Goal: Task Accomplishment & Management: Manage account settings

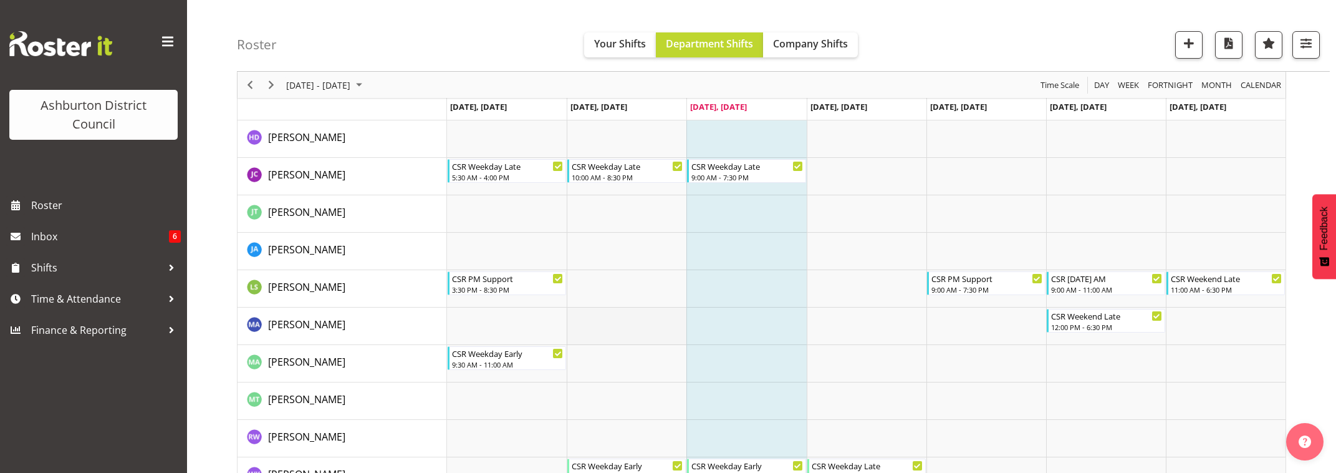
scroll to position [239, 0]
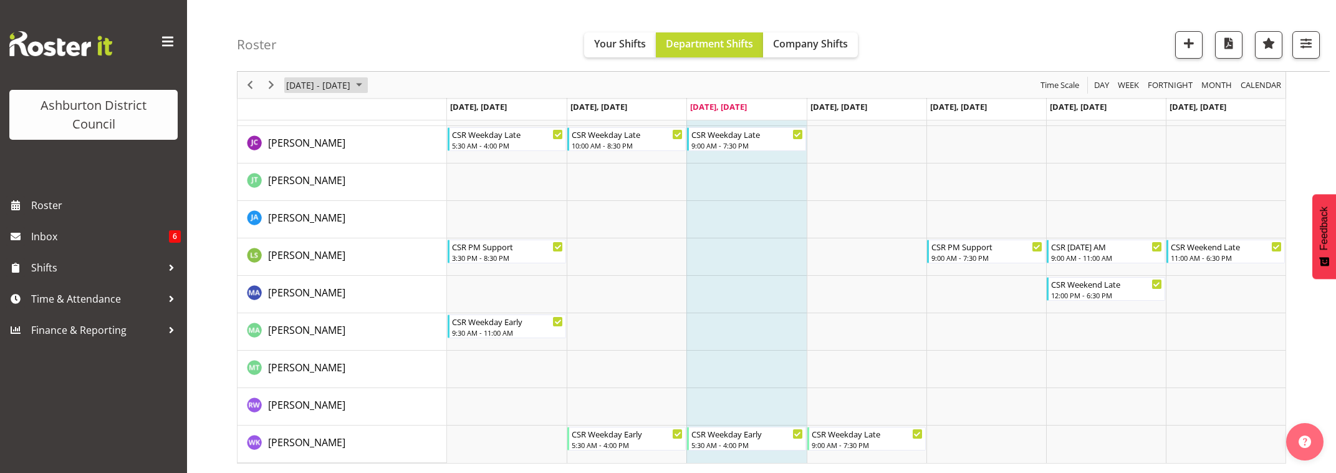
click at [317, 84] on span "September 08 - 14, 2025" at bounding box center [318, 85] width 67 height 16
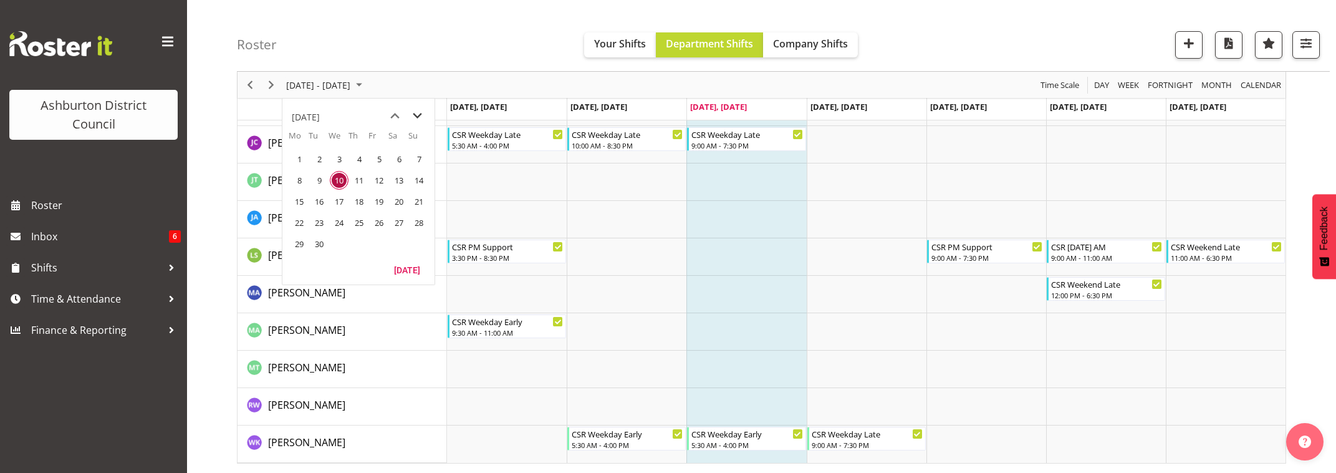
click at [415, 117] on span "next month" at bounding box center [417, 116] width 22 height 22
click at [415, 115] on span "next month" at bounding box center [417, 116] width 22 height 22
click at [300, 222] on span "22" at bounding box center [299, 222] width 19 height 19
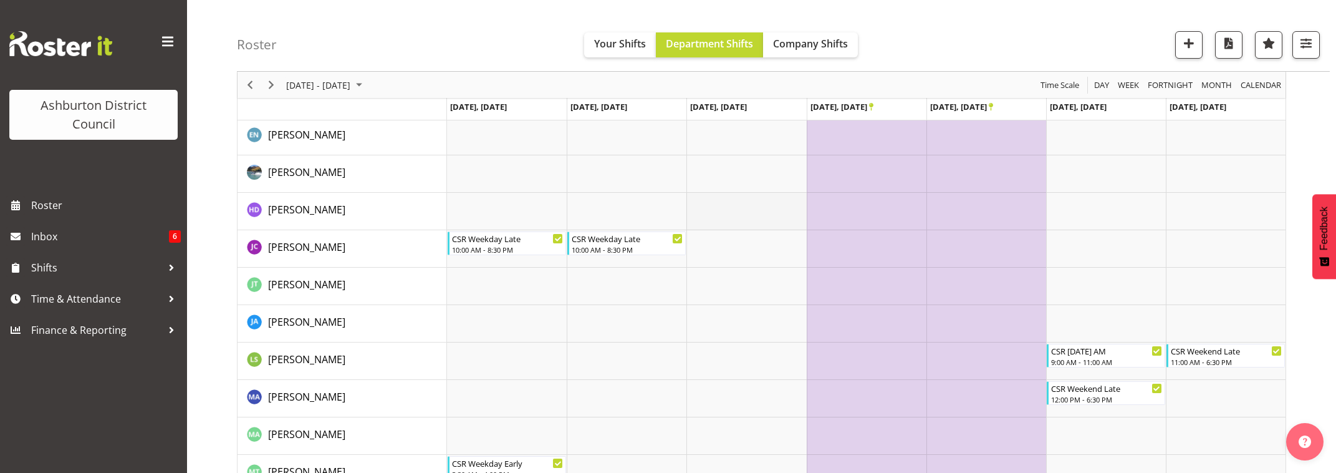
scroll to position [56, 0]
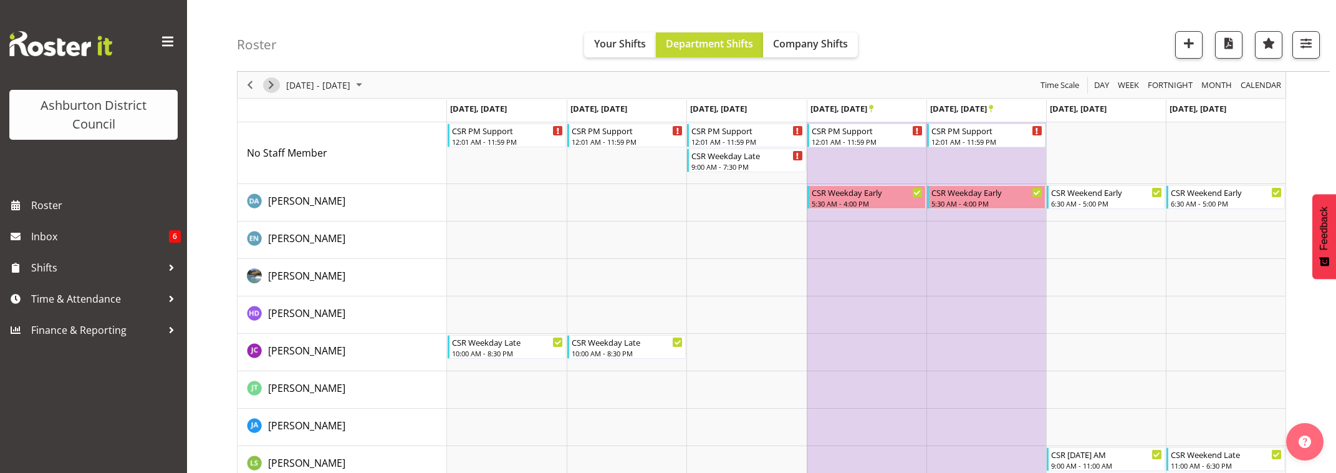
drag, startPoint x: 274, startPoint y: 86, endPoint x: 637, endPoint y: 264, distance: 404.8
click at [275, 87] on span "Next" at bounding box center [271, 85] width 15 height 16
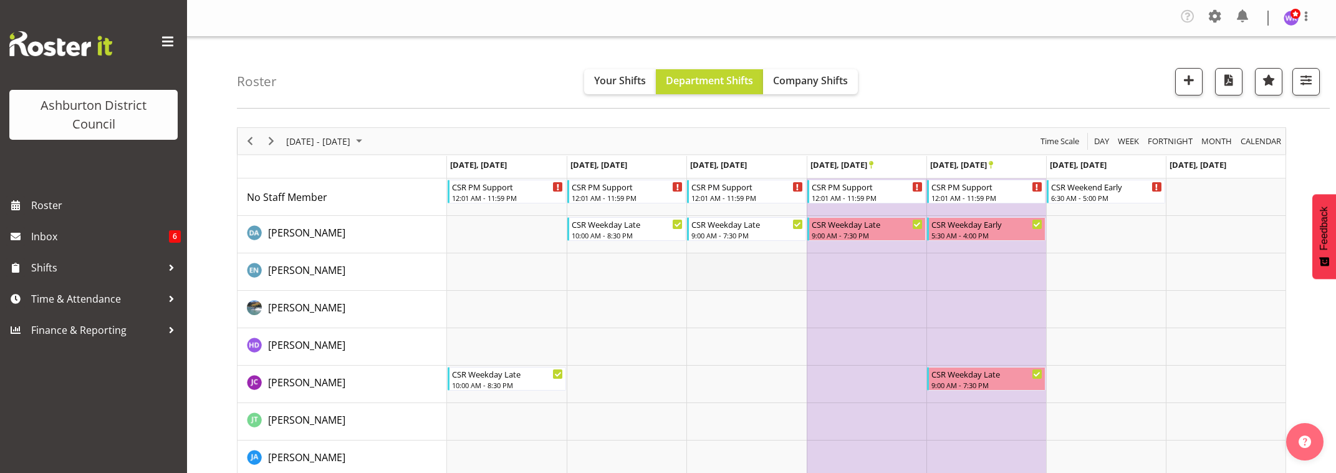
scroll to position [52, 0]
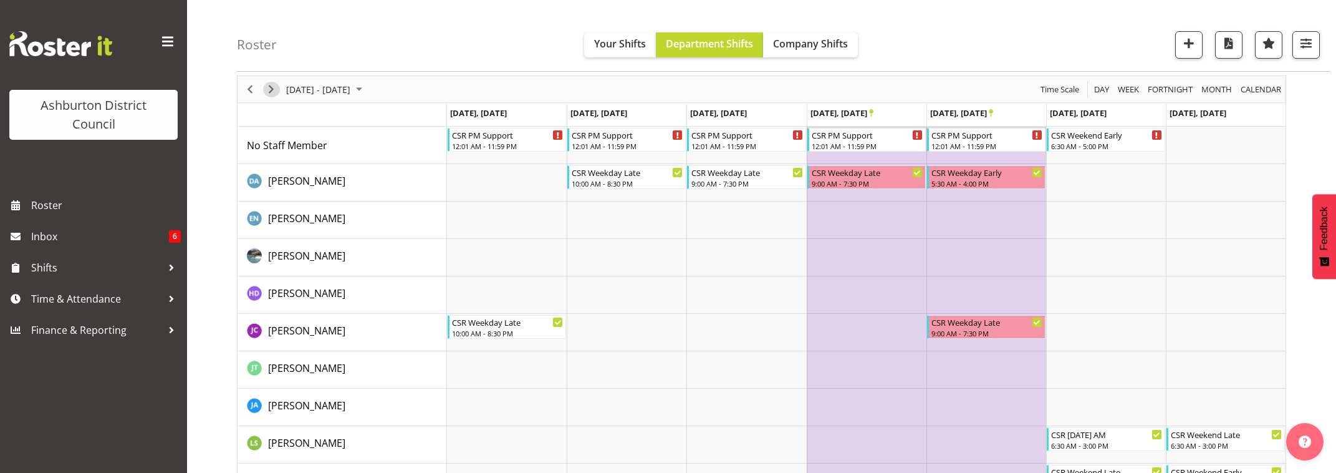
click at [267, 87] on span "Next" at bounding box center [271, 90] width 15 height 16
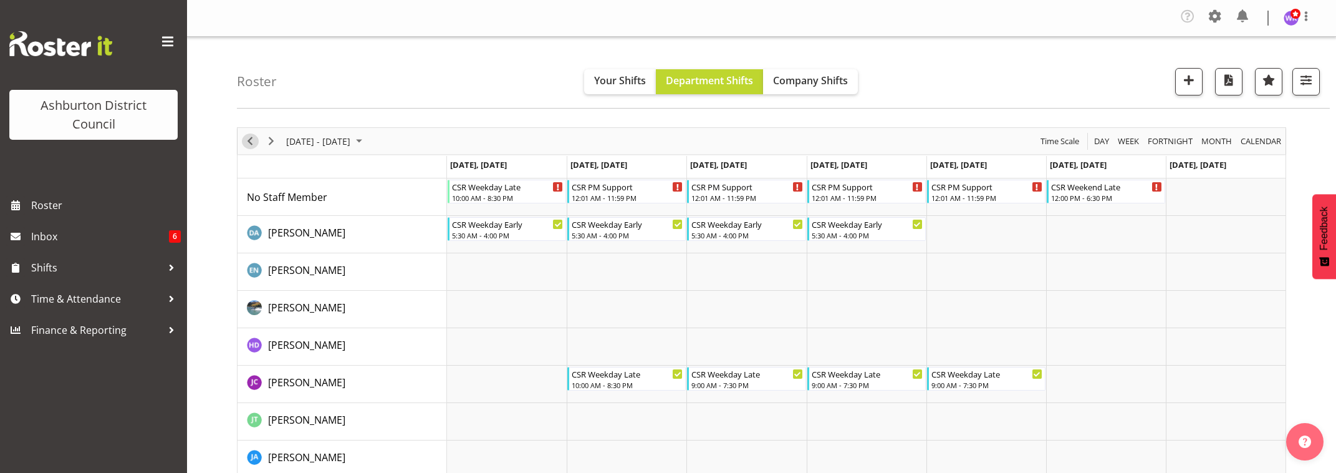
click at [250, 140] on span "Previous" at bounding box center [249, 141] width 15 height 16
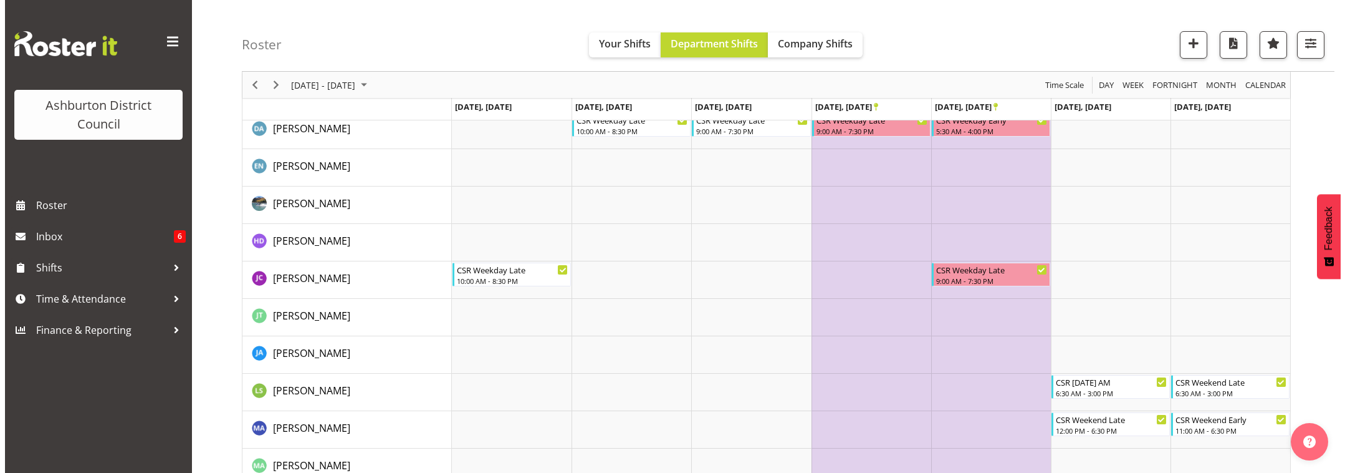
scroll to position [239, 0]
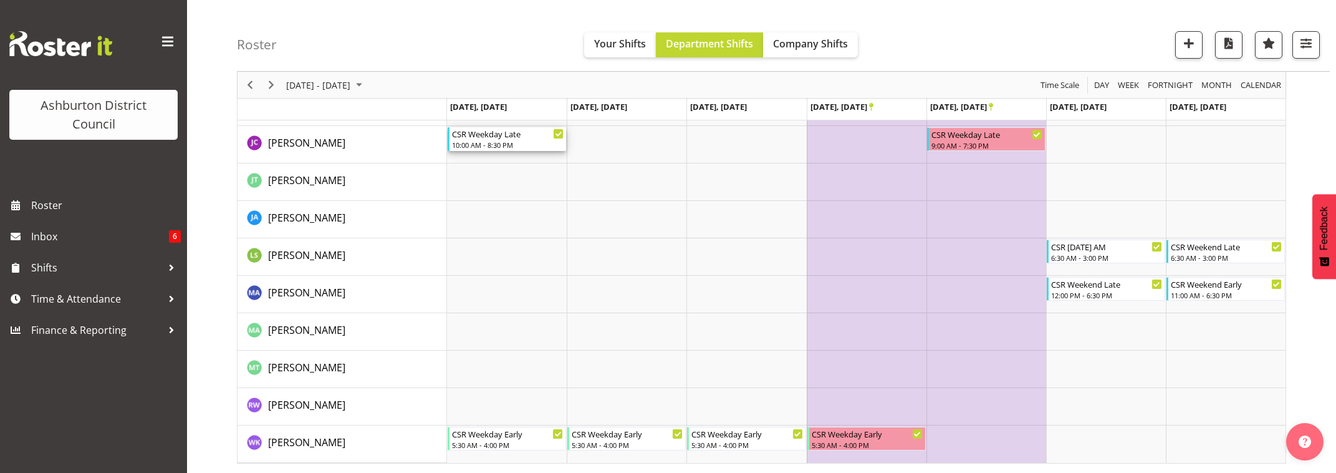
click at [505, 143] on div "10:00 AM - 8:30 PM" at bounding box center [508, 145] width 112 height 10
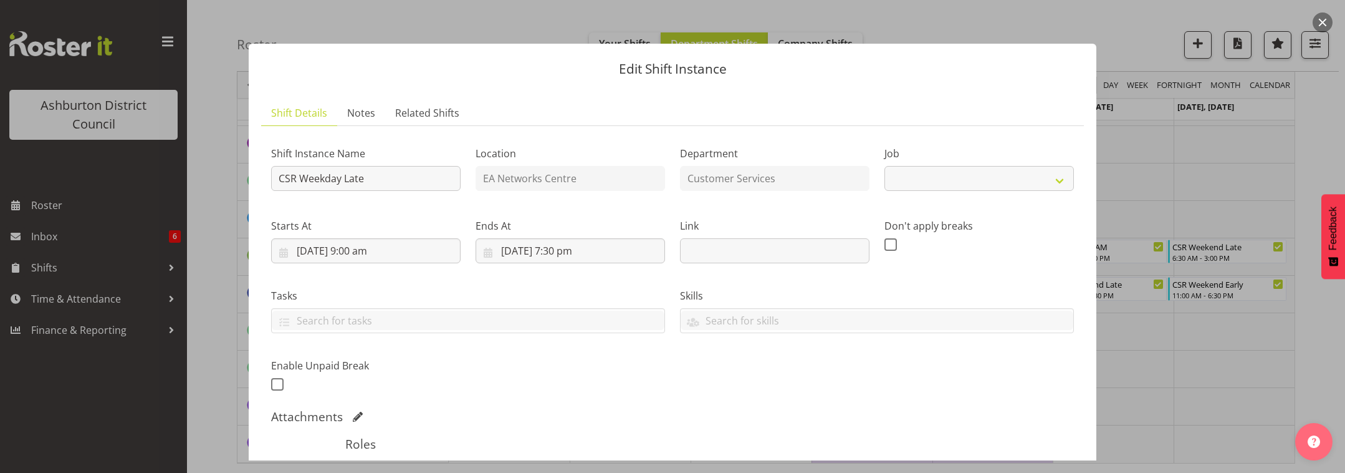
select select "30"
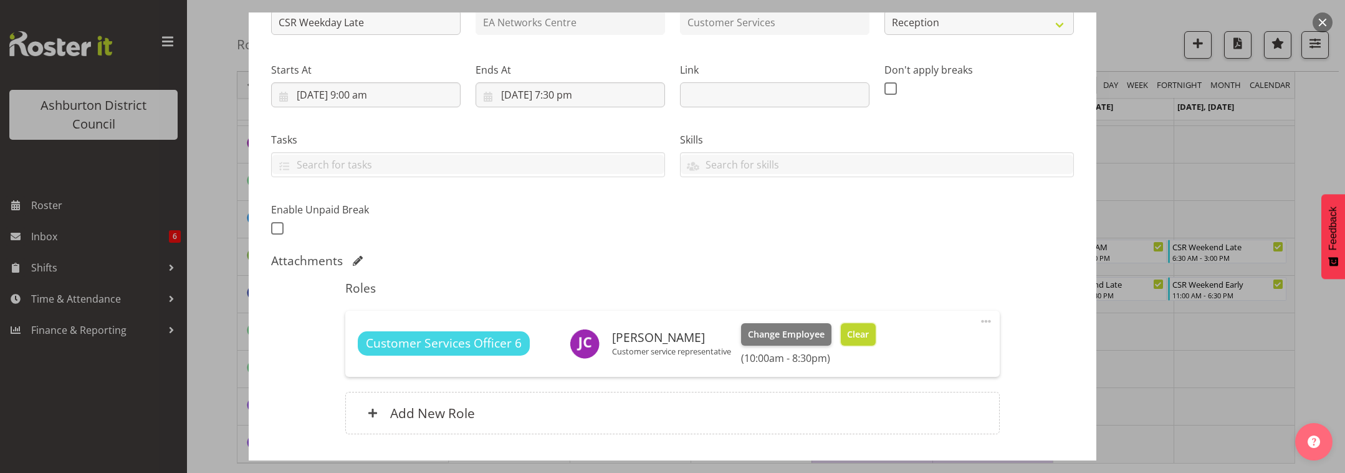
click at [856, 332] on span "Clear" at bounding box center [858, 334] width 22 height 14
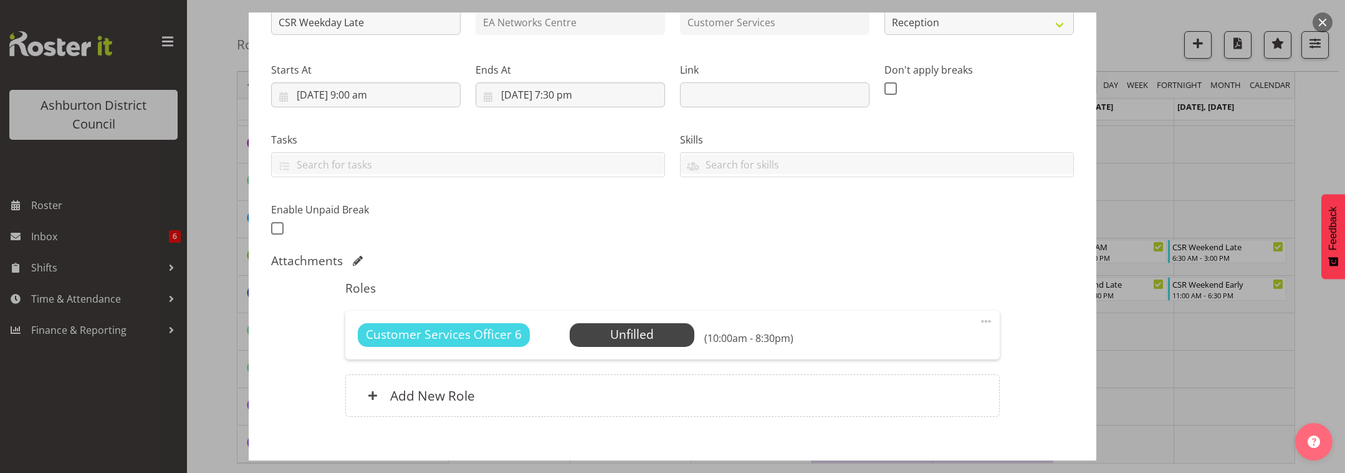
scroll to position [223, 0]
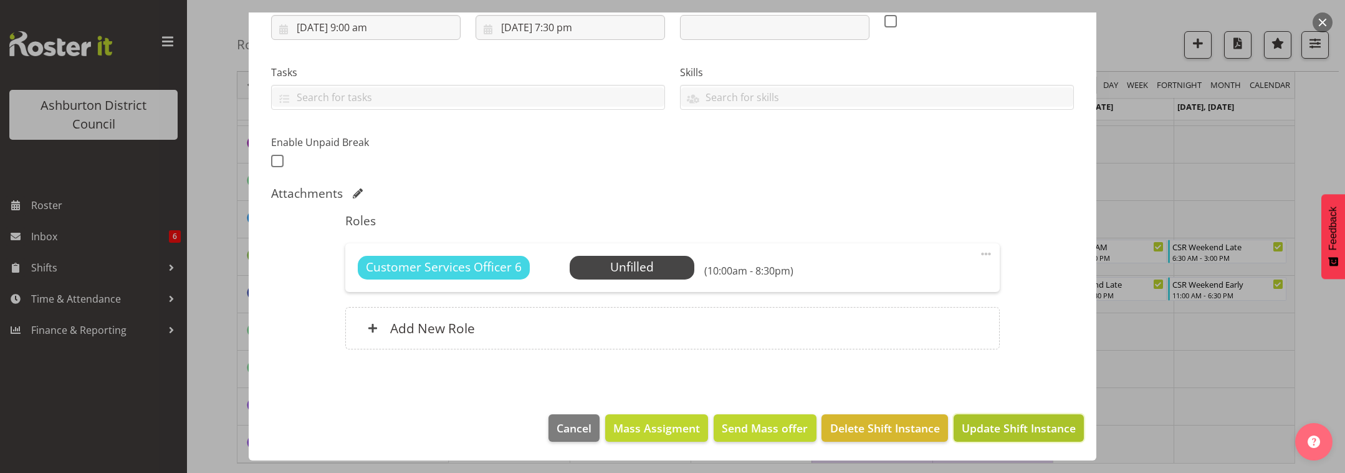
click at [1009, 427] on span "Update Shift Instance" at bounding box center [1019, 428] width 114 height 16
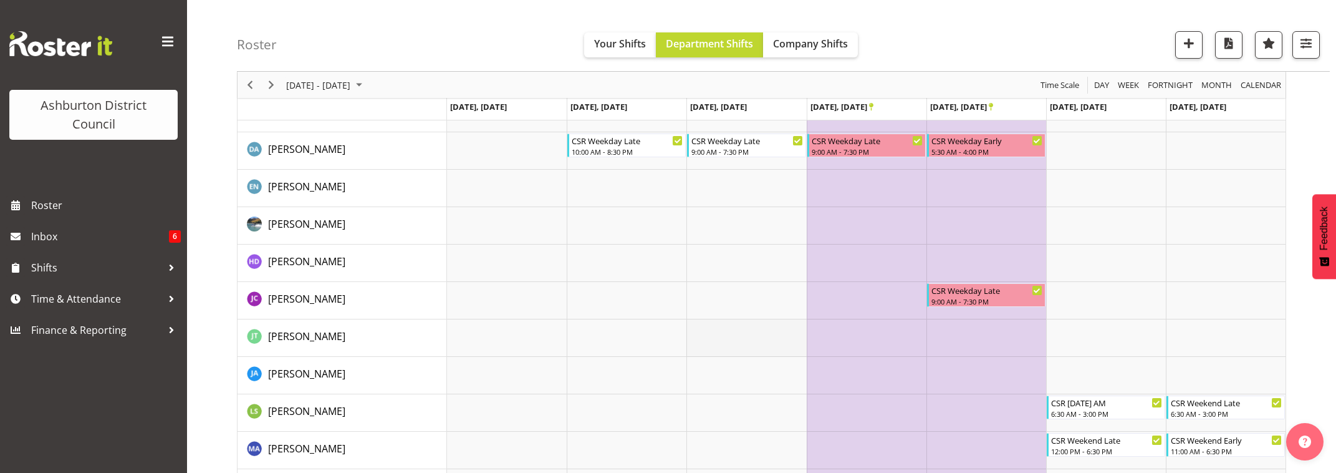
scroll to position [160, 0]
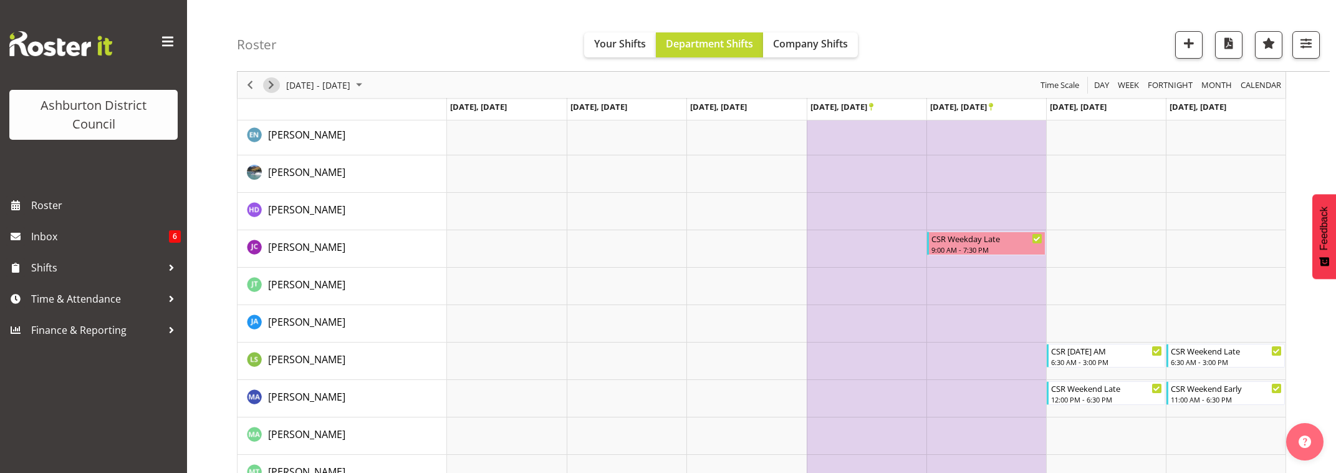
drag, startPoint x: 272, startPoint y: 85, endPoint x: 477, endPoint y: 236, distance: 254.1
click at [272, 85] on span "Next" at bounding box center [271, 85] width 15 height 16
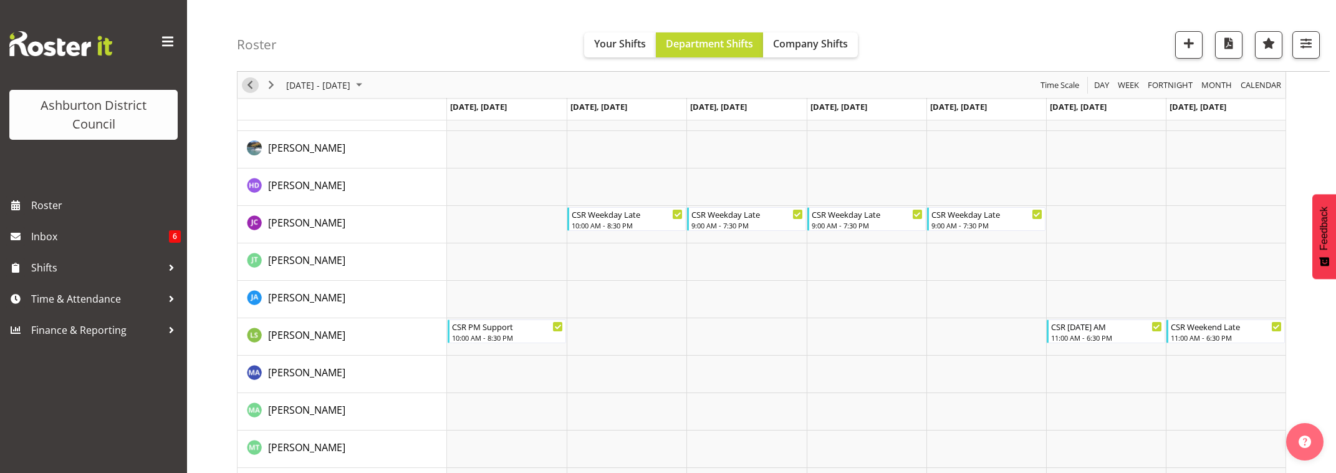
click at [249, 83] on span "Previous" at bounding box center [249, 85] width 15 height 16
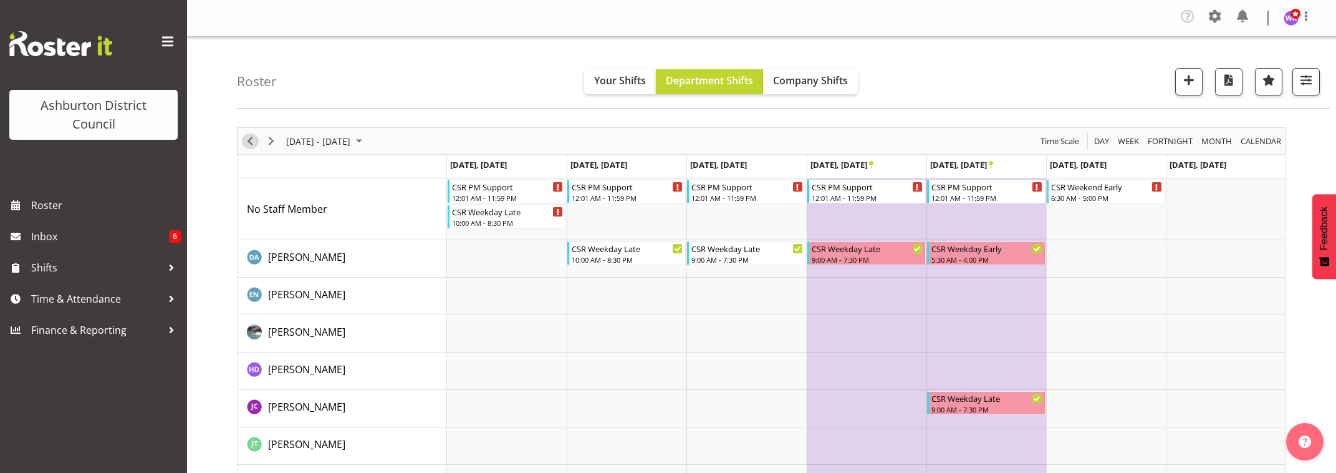
drag, startPoint x: 250, startPoint y: 142, endPoint x: 382, endPoint y: 257, distance: 174.9
click at [250, 142] on span "Previous" at bounding box center [249, 141] width 15 height 16
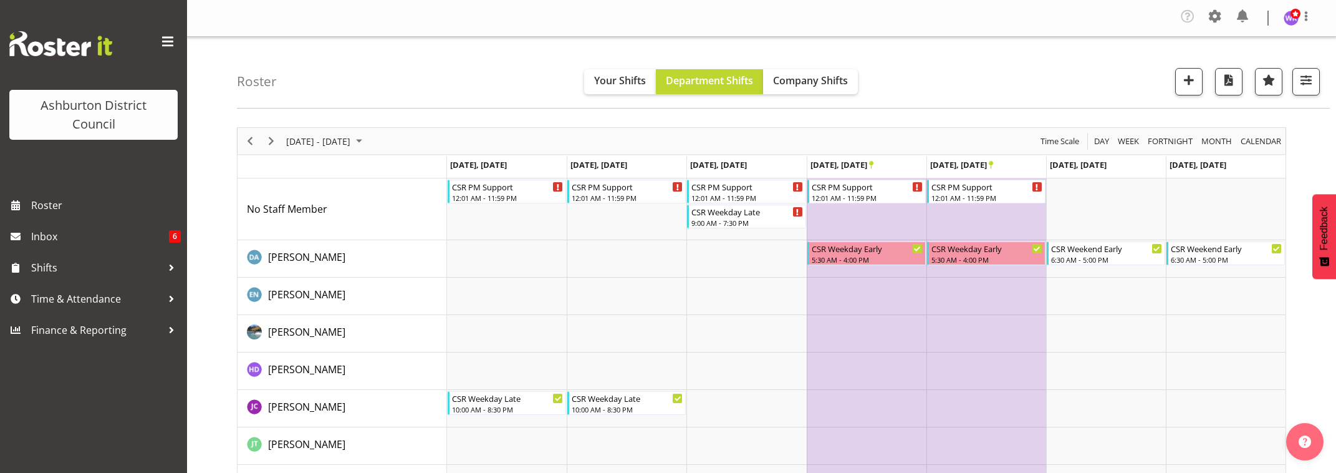
scroll to position [52, 0]
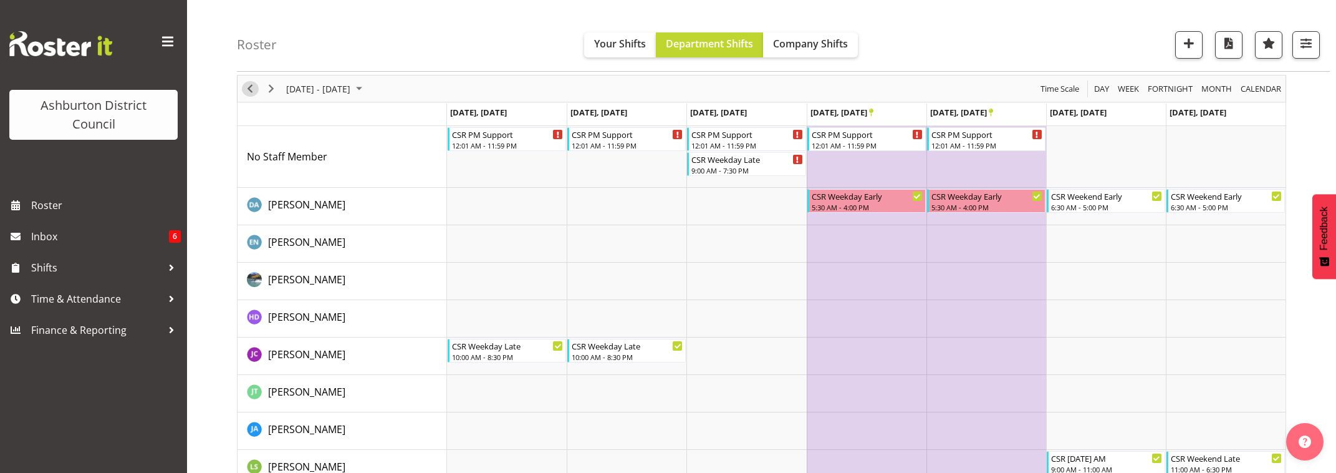
drag, startPoint x: 251, startPoint y: 91, endPoint x: 560, endPoint y: 252, distance: 349.4
click at [251, 91] on span "Previous" at bounding box center [249, 89] width 15 height 16
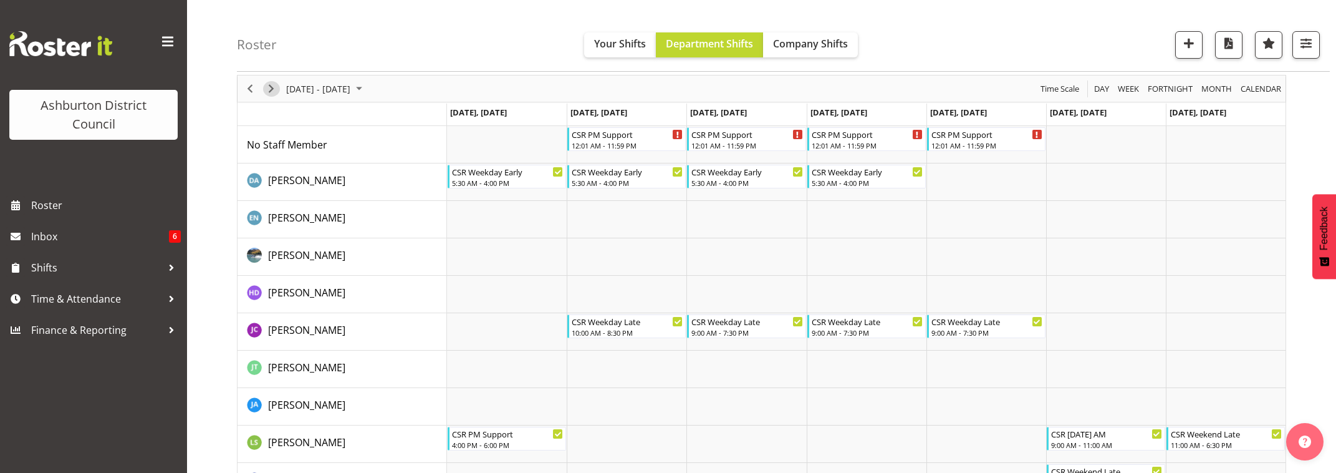
drag, startPoint x: 267, startPoint y: 89, endPoint x: 527, endPoint y: 146, distance: 266.2
click at [267, 89] on span "Next" at bounding box center [271, 89] width 15 height 16
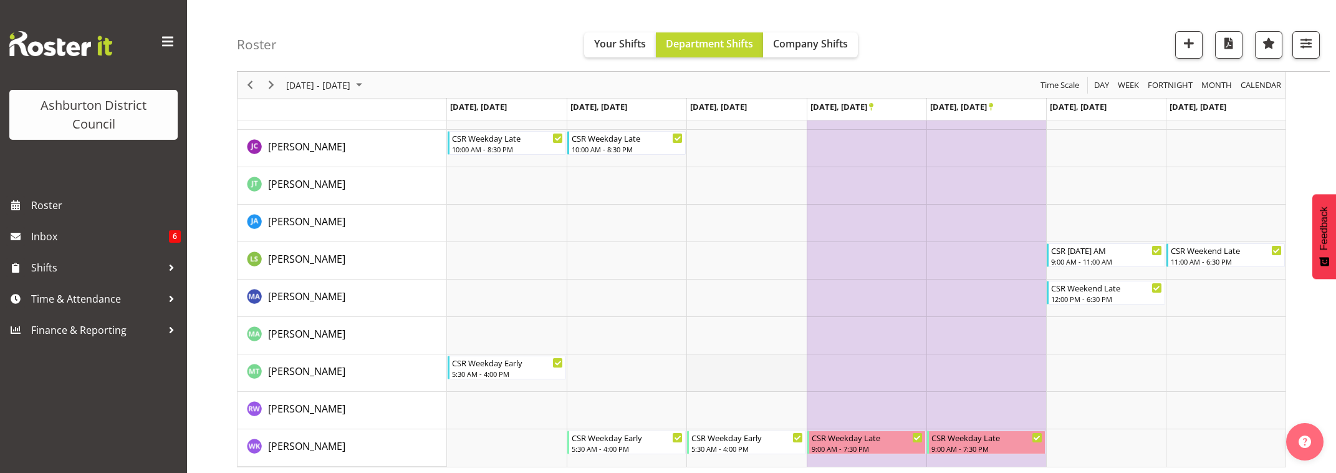
scroll to position [264, 0]
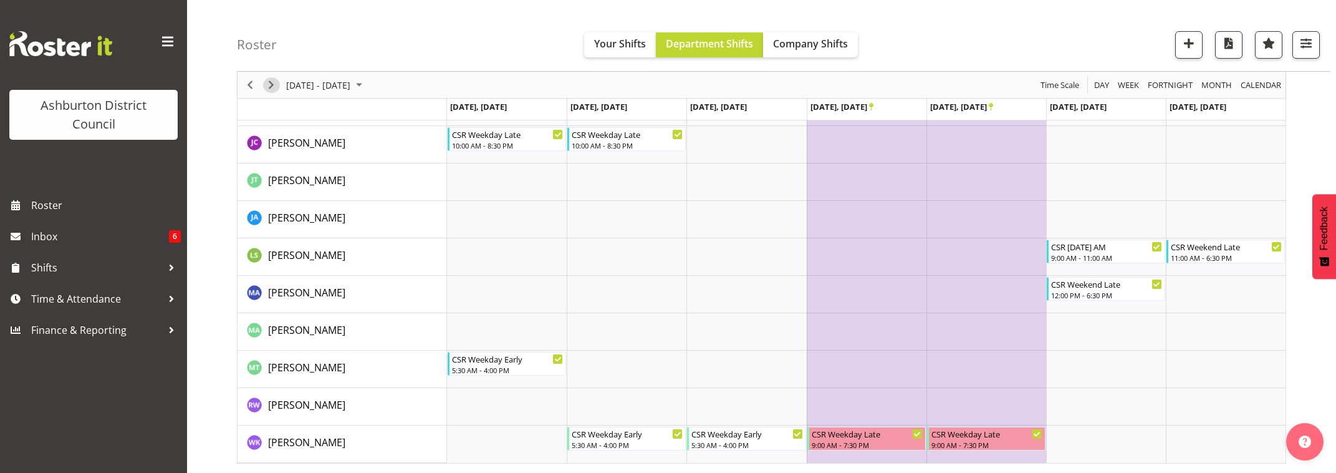
drag, startPoint x: 272, startPoint y: 84, endPoint x: 424, endPoint y: 204, distance: 193.9
click at [272, 84] on span "Next" at bounding box center [271, 85] width 15 height 16
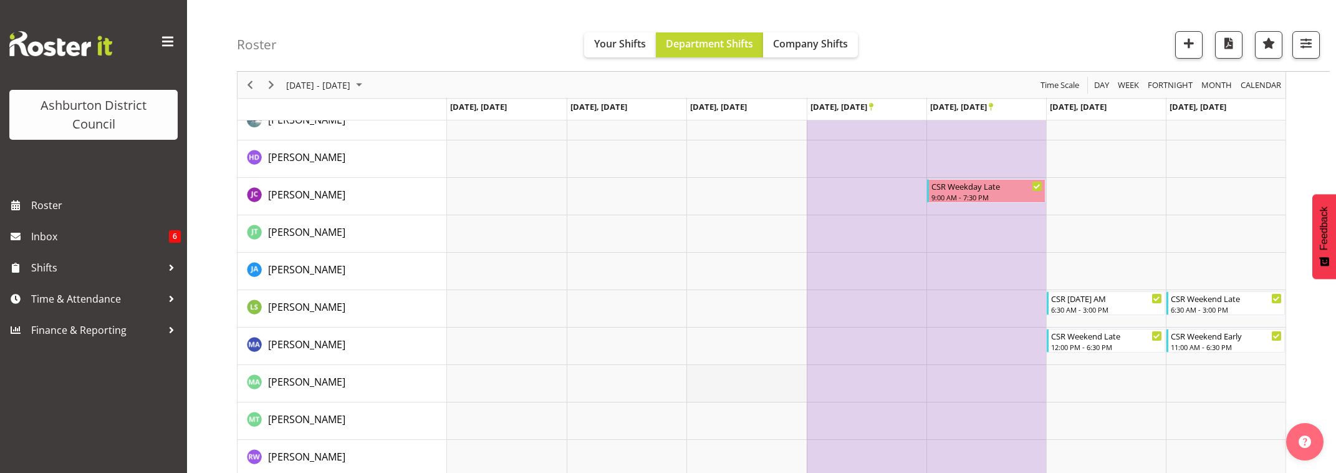
scroll to position [264, 0]
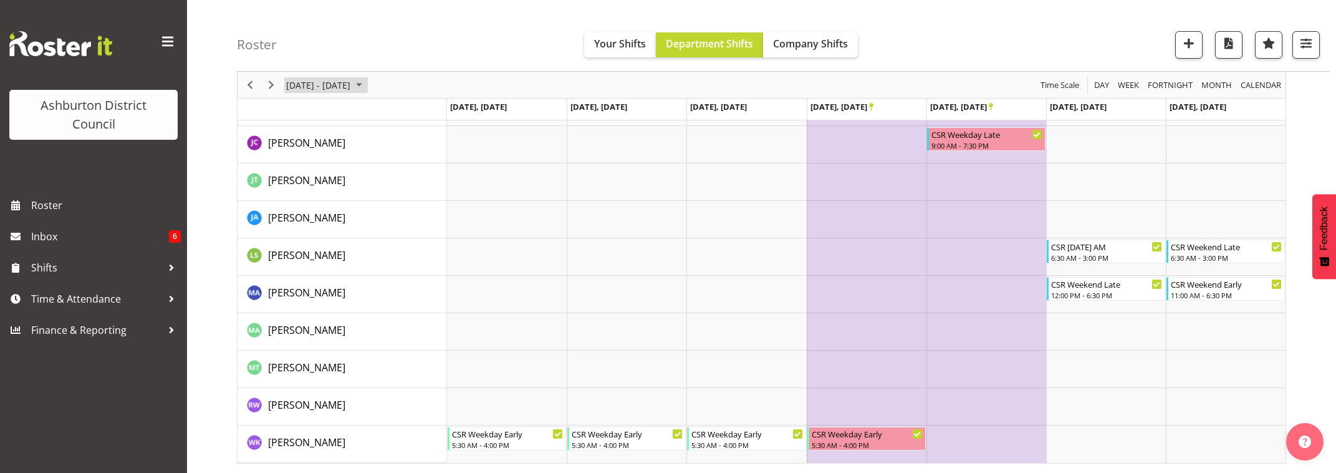
click at [352, 85] on span "Dec 29, 2025 - Jan 04, 2026" at bounding box center [318, 85] width 67 height 16
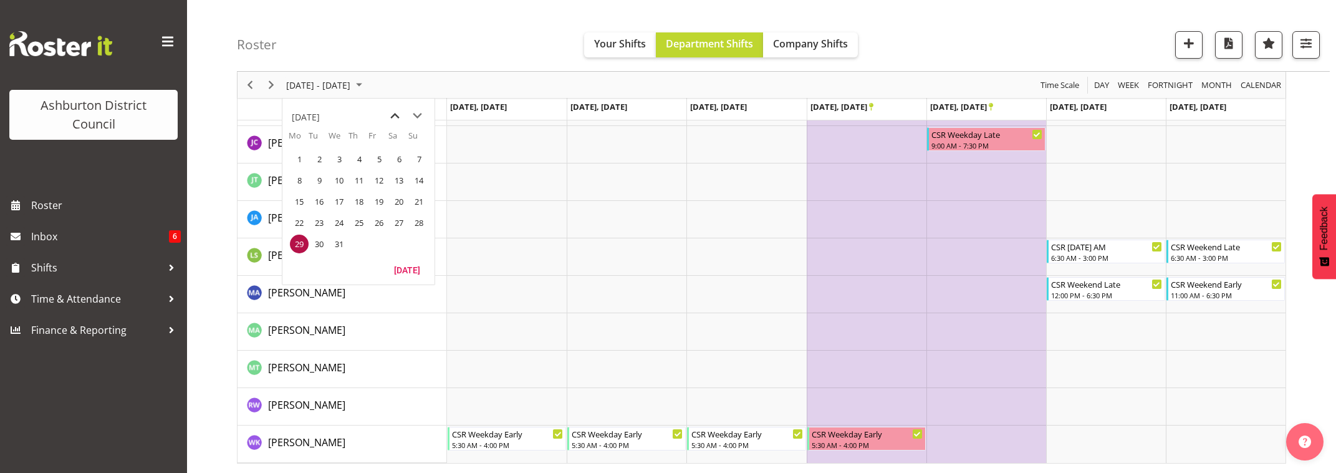
click at [391, 114] on span "previous month" at bounding box center [395, 116] width 22 height 22
click at [393, 115] on span "previous month" at bounding box center [395, 116] width 22 height 22
click at [301, 223] on span "22" at bounding box center [299, 222] width 19 height 19
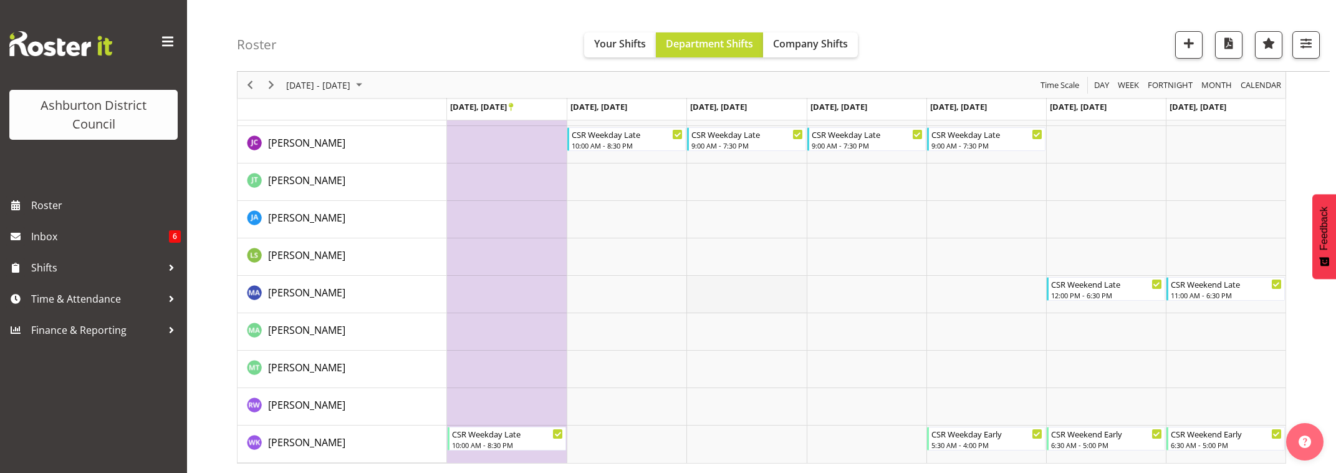
scroll to position [32, 0]
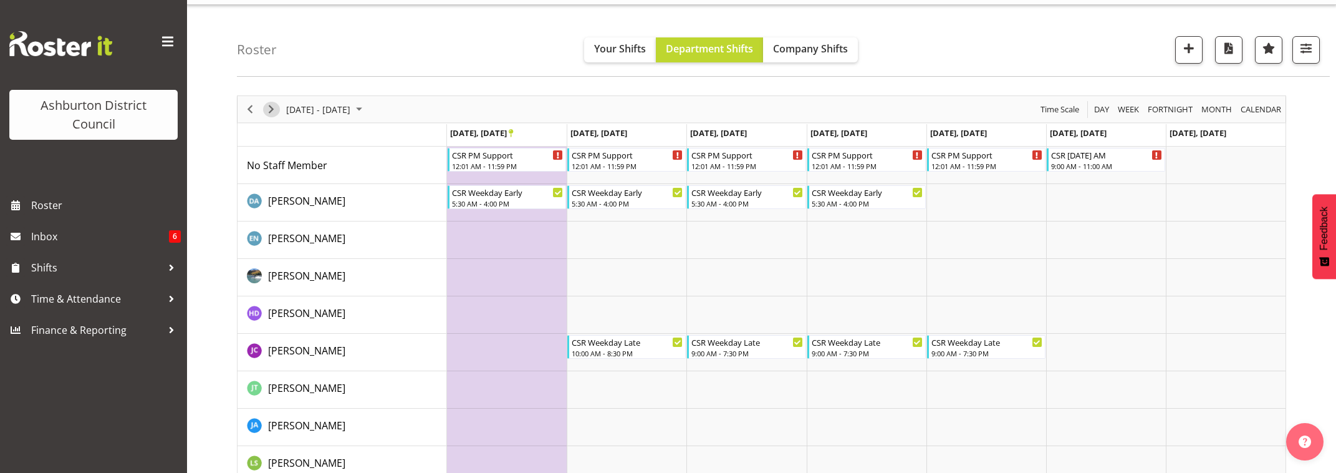
click at [272, 112] on span "Next" at bounding box center [271, 110] width 15 height 16
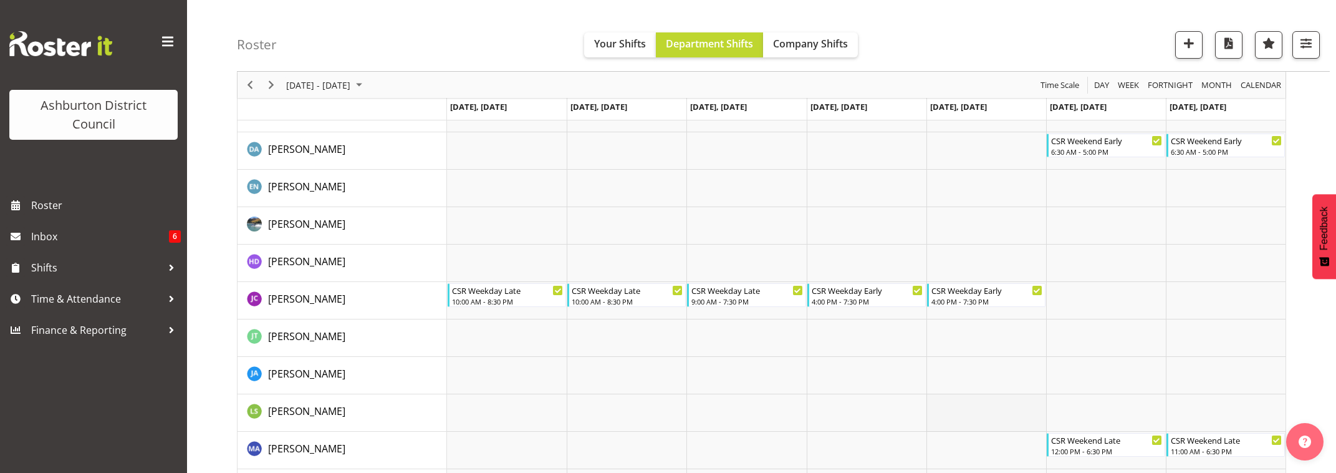
scroll to position [32, 0]
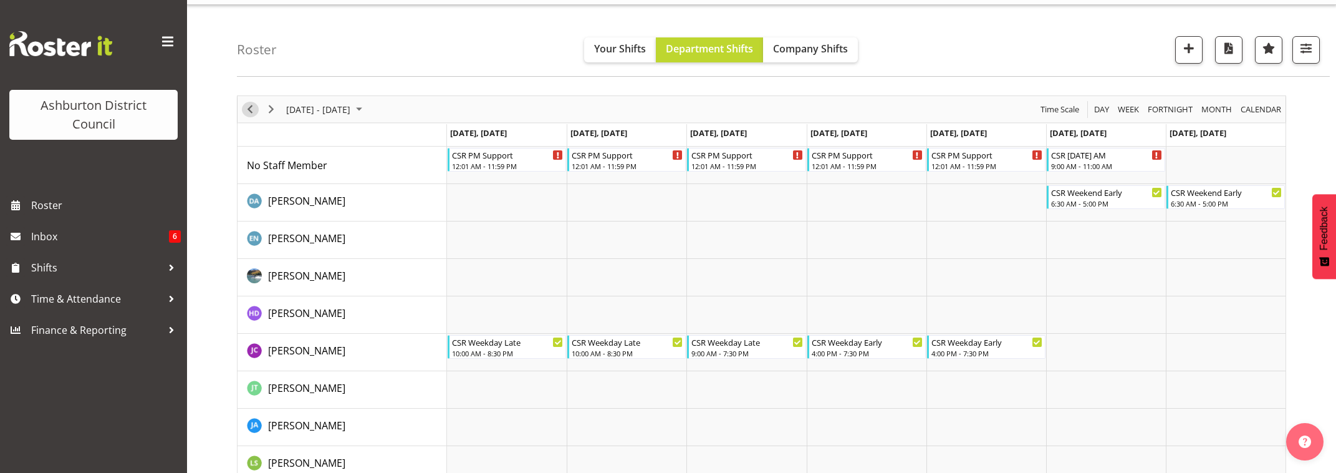
click at [254, 110] on span "Previous" at bounding box center [249, 110] width 15 height 16
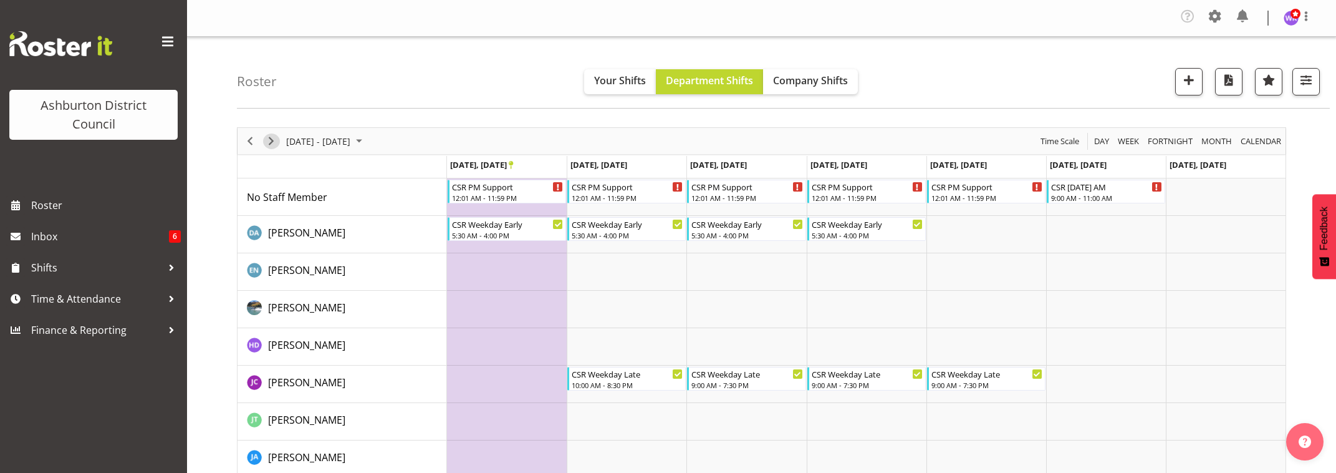
click at [271, 142] on span "Next" at bounding box center [271, 141] width 15 height 16
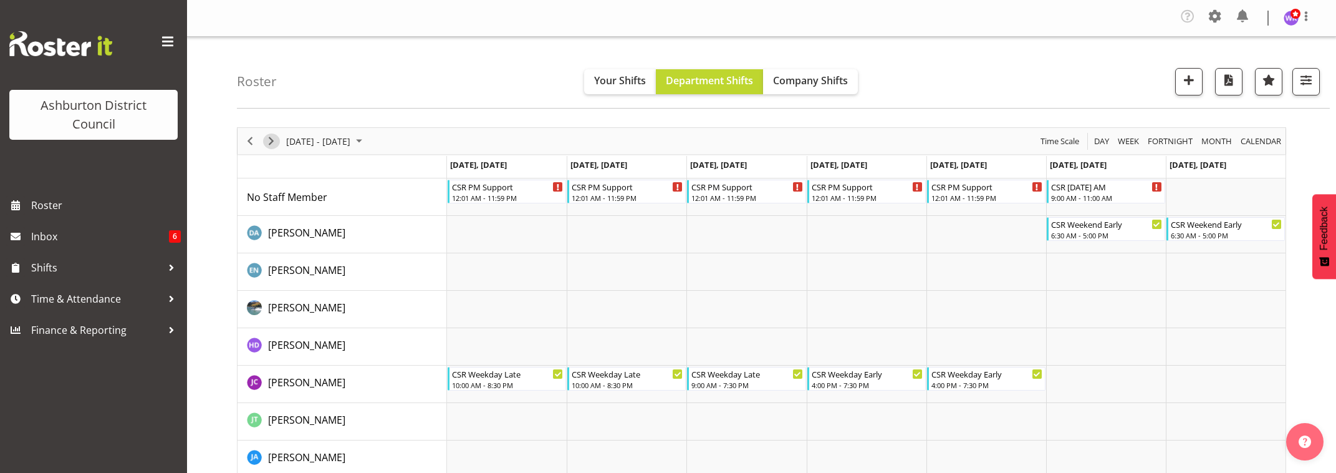
click at [272, 143] on span "Next" at bounding box center [271, 141] width 15 height 16
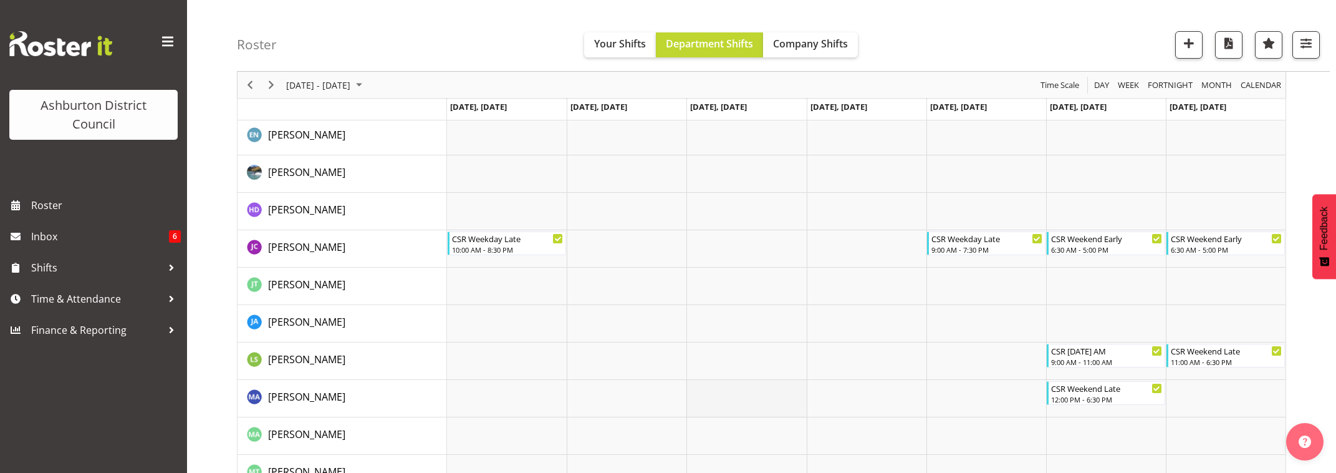
scroll to position [239, 0]
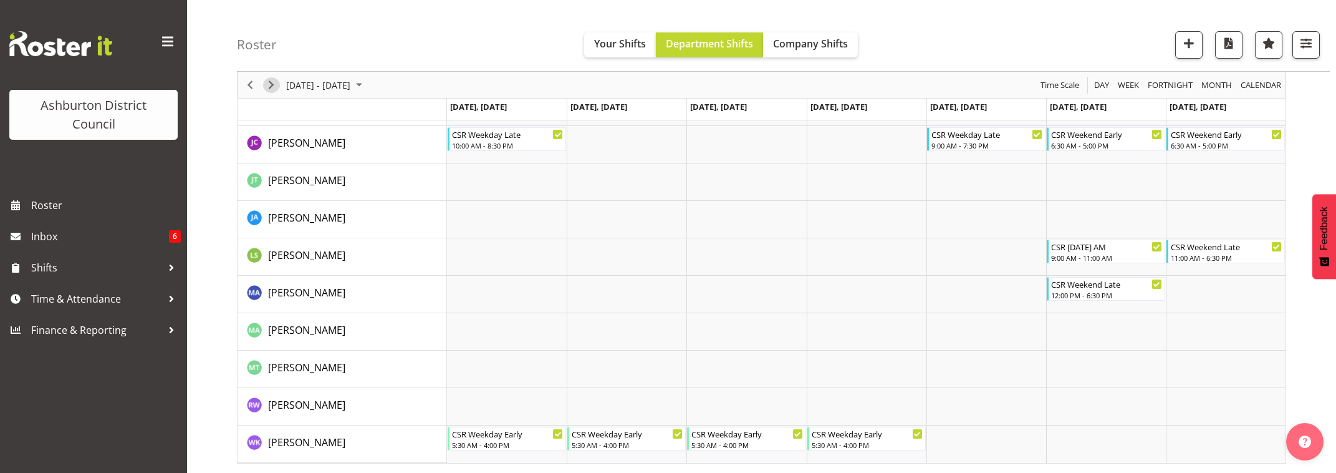
drag, startPoint x: 274, startPoint y: 86, endPoint x: 324, endPoint y: 105, distance: 53.3
click at [274, 86] on span "Next" at bounding box center [271, 85] width 15 height 16
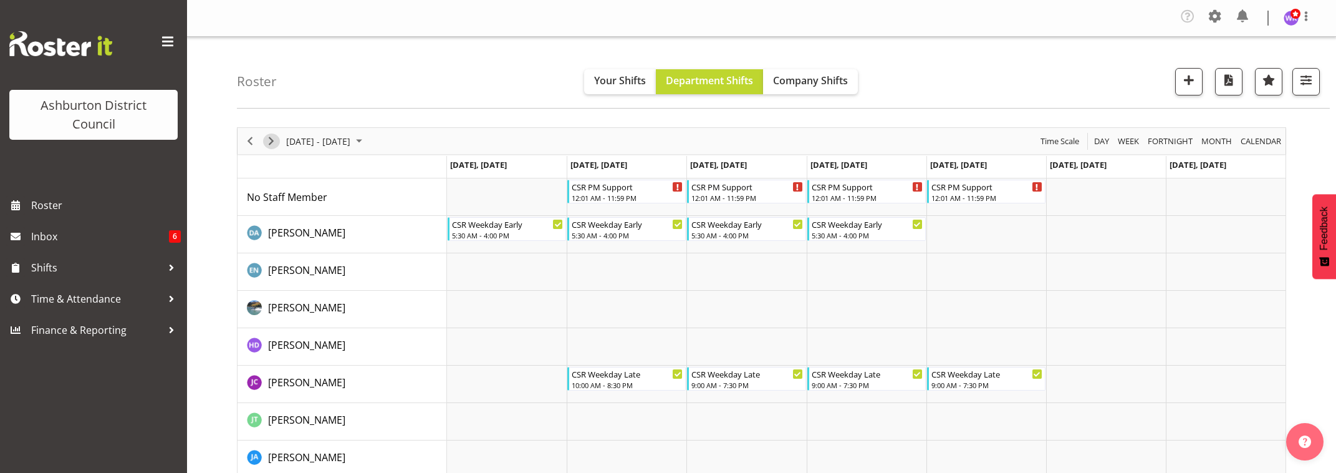
drag, startPoint x: 272, startPoint y: 140, endPoint x: 448, endPoint y: 240, distance: 201.9
click at [272, 140] on span "Next" at bounding box center [271, 141] width 15 height 16
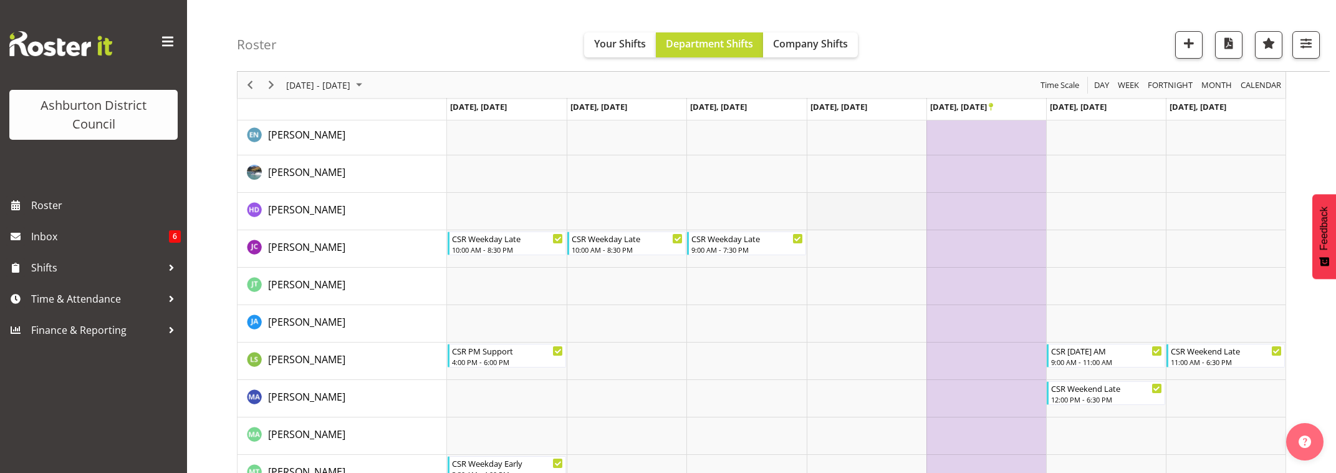
scroll to position [239, 0]
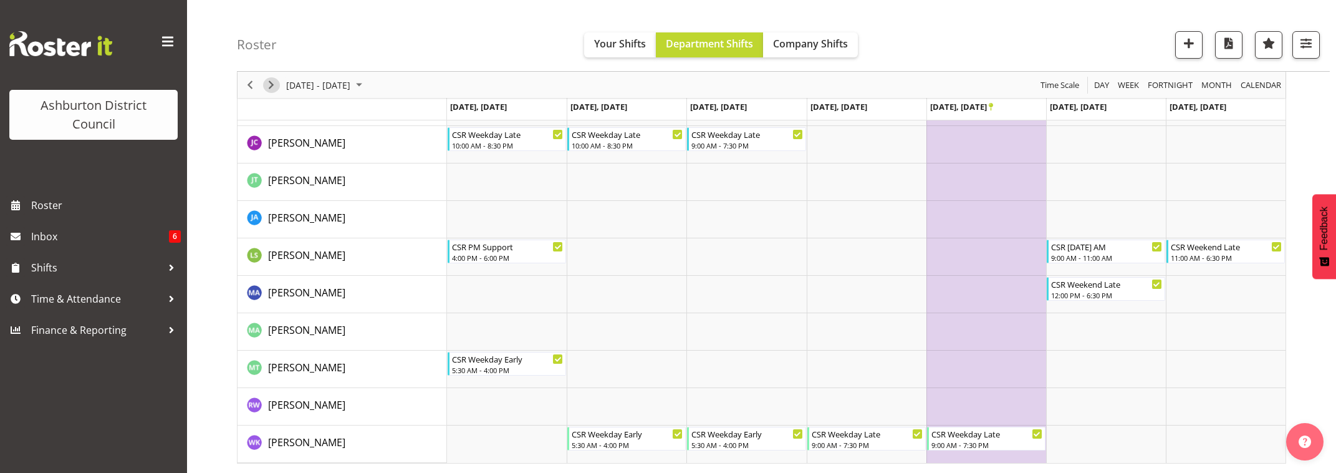
click at [267, 90] on span "Next" at bounding box center [271, 85] width 15 height 16
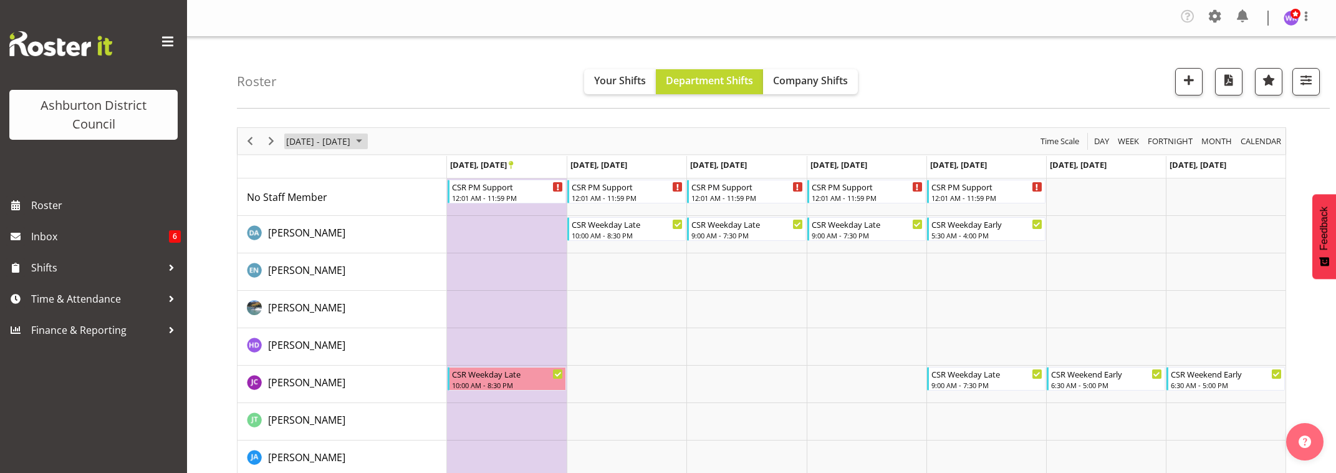
click at [294, 142] on span "Oct 27 - Nov 02, 2025" at bounding box center [318, 141] width 67 height 16
click at [412, 170] on span "next month" at bounding box center [417, 172] width 22 height 22
click at [395, 258] on span "15" at bounding box center [399, 257] width 19 height 19
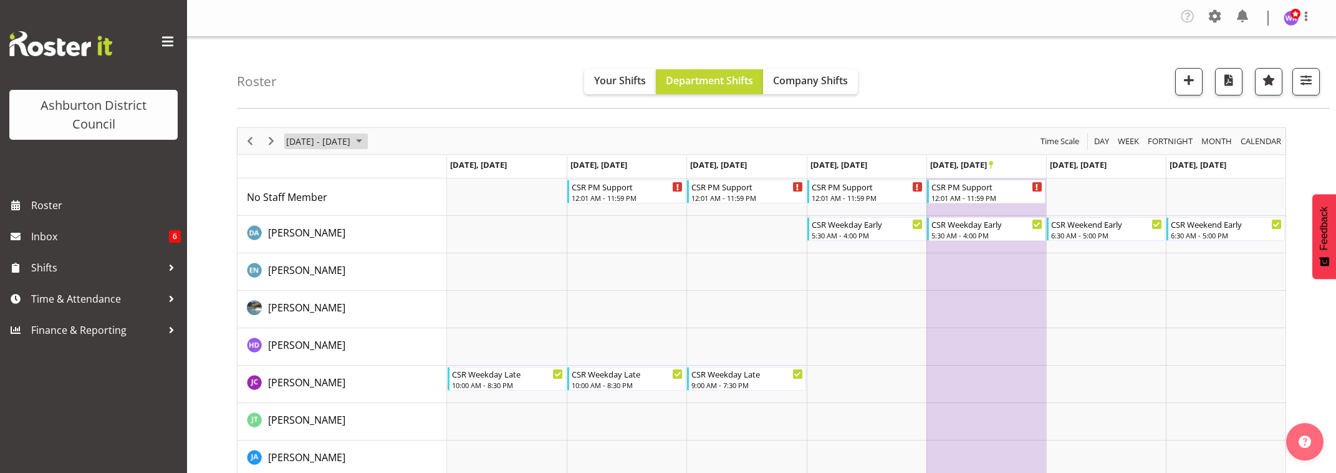
click at [367, 140] on span "November 10 - 16, 2025" at bounding box center [359, 141] width 15 height 16
click at [415, 170] on span "next month" at bounding box center [417, 172] width 22 height 22
click at [400, 214] on span "6" at bounding box center [399, 215] width 19 height 19
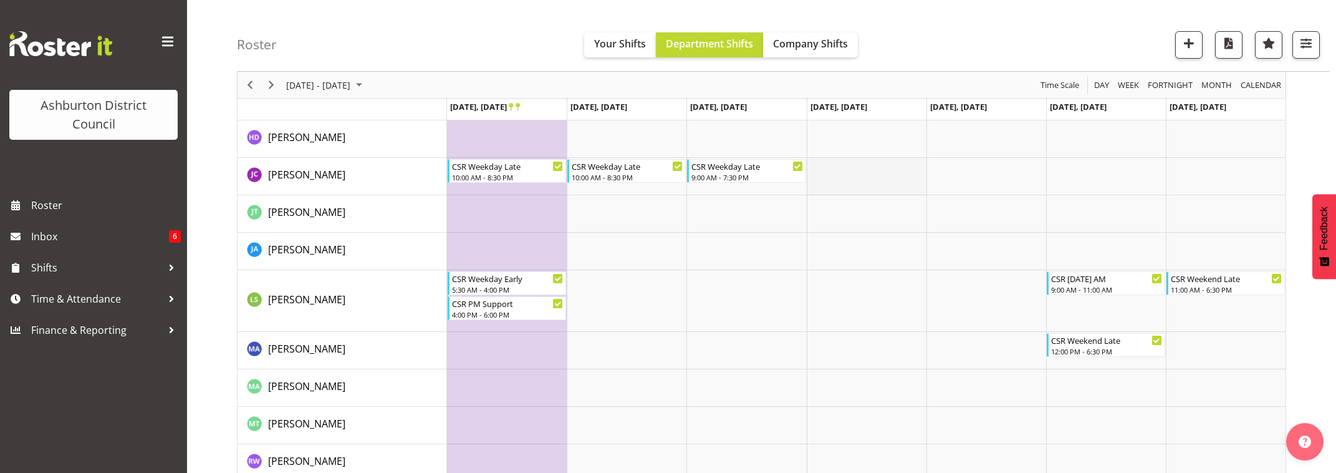
scroll to position [264, 0]
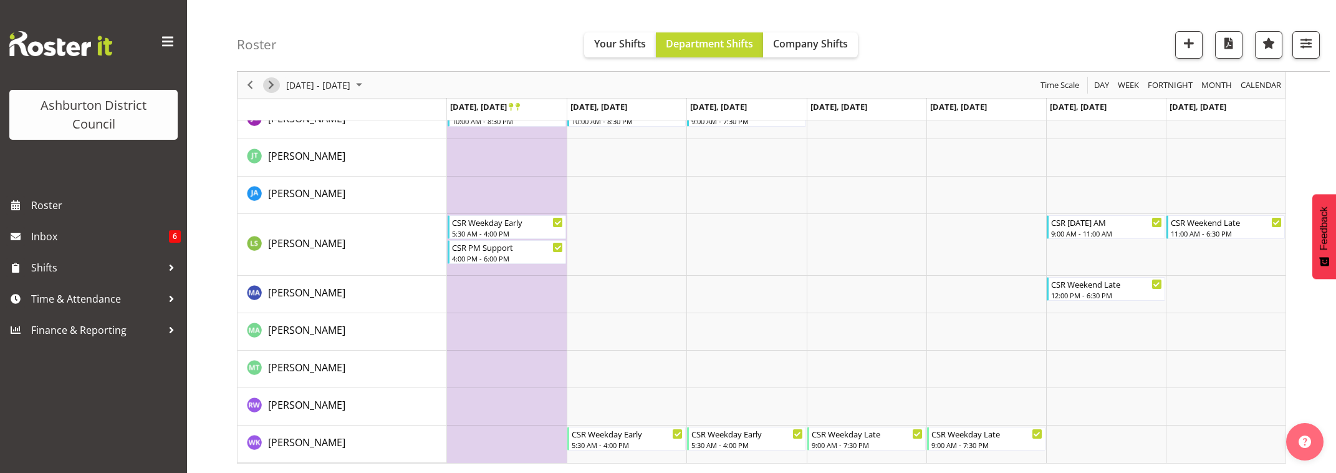
click at [272, 87] on span "Next" at bounding box center [271, 85] width 15 height 16
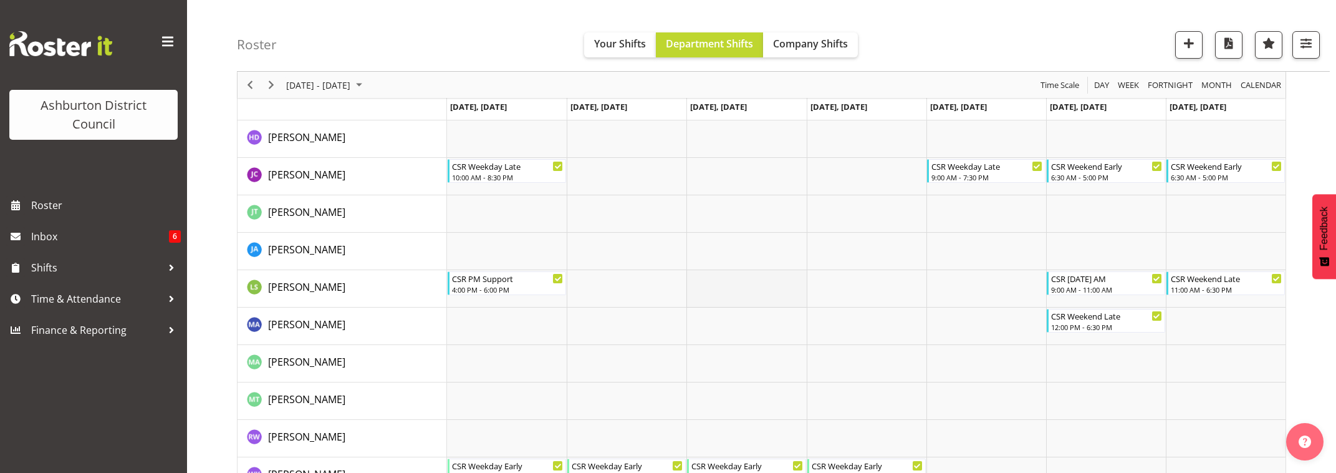
scroll to position [239, 0]
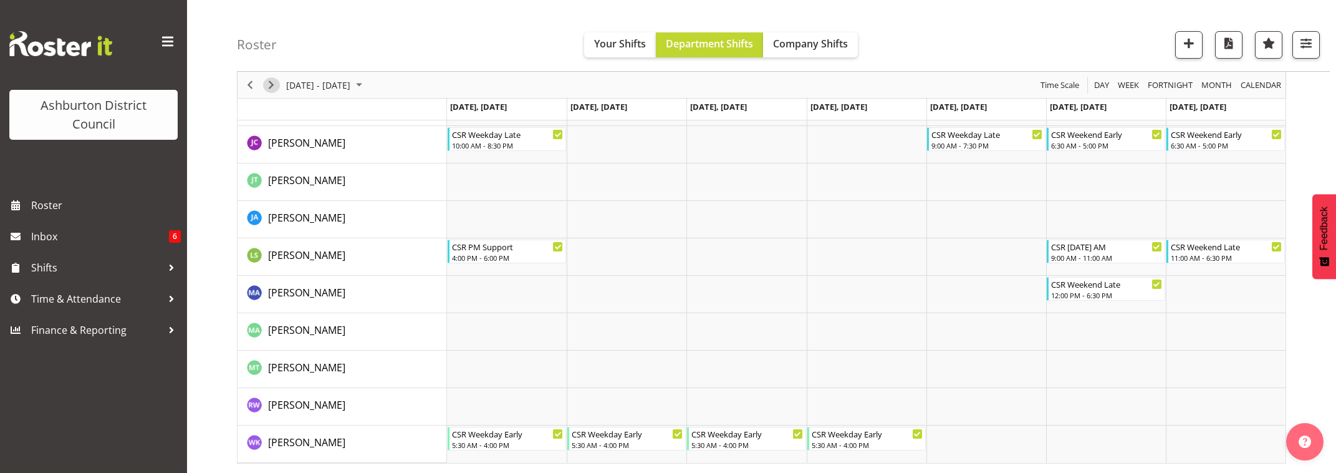
drag, startPoint x: 266, startPoint y: 84, endPoint x: 477, endPoint y: 122, distance: 214.2
click at [267, 84] on span "Next" at bounding box center [271, 85] width 15 height 16
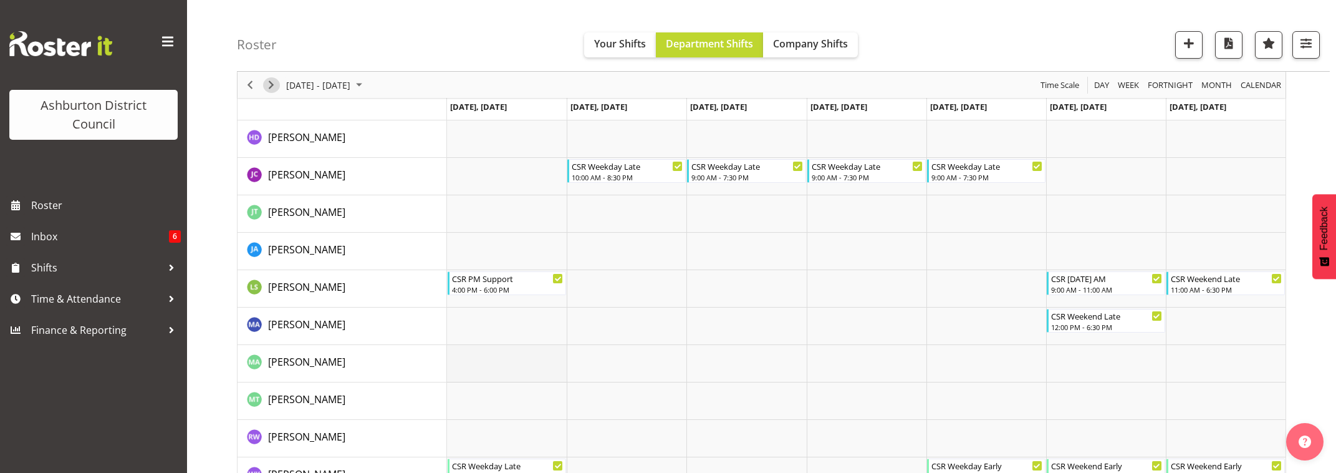
scroll to position [239, 0]
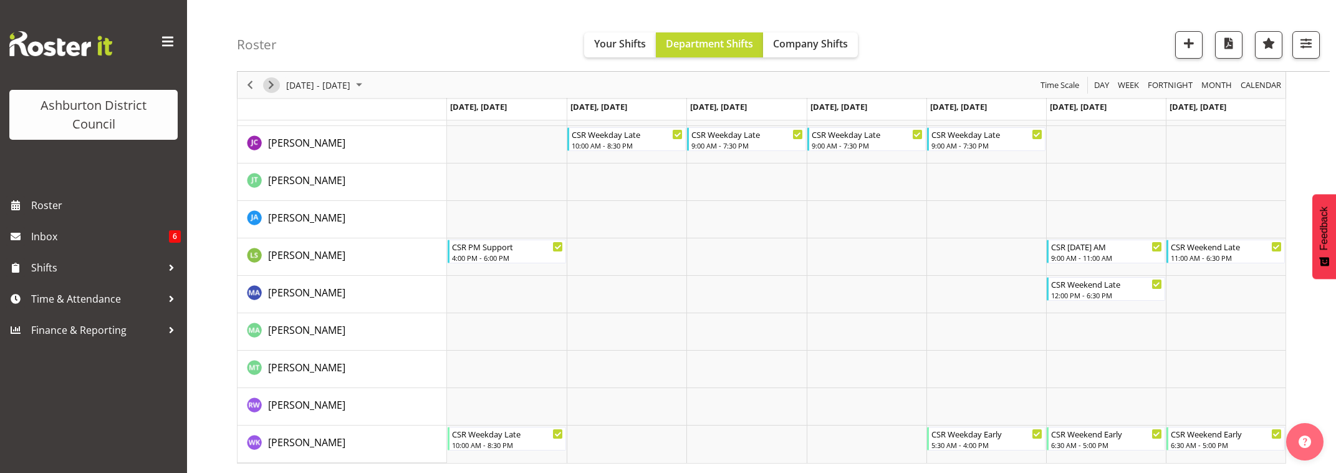
click at [269, 88] on span "Next" at bounding box center [271, 85] width 15 height 16
